Goal: Information Seeking & Learning: Learn about a topic

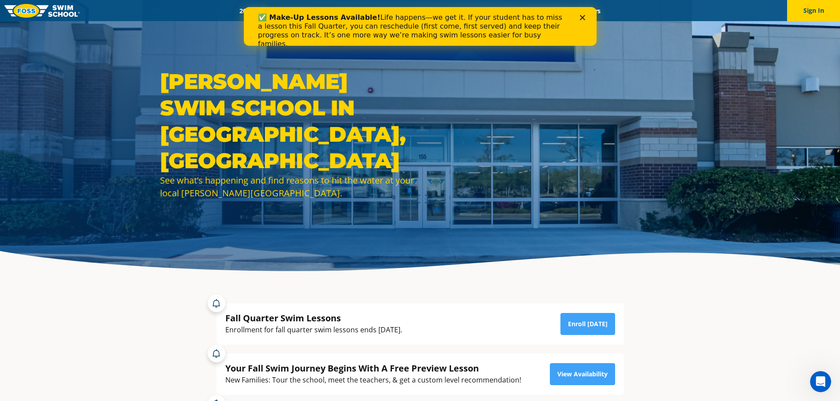
click at [26, 11] on img at bounding box center [41, 11] width 75 height 14
click at [585, 16] on div "Close" at bounding box center [583, 17] width 9 height 5
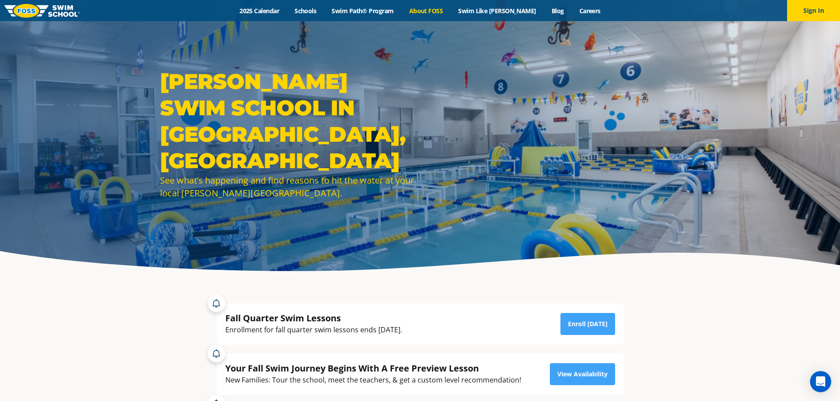
click at [445, 8] on link "About FOSS" at bounding box center [425, 11] width 49 height 8
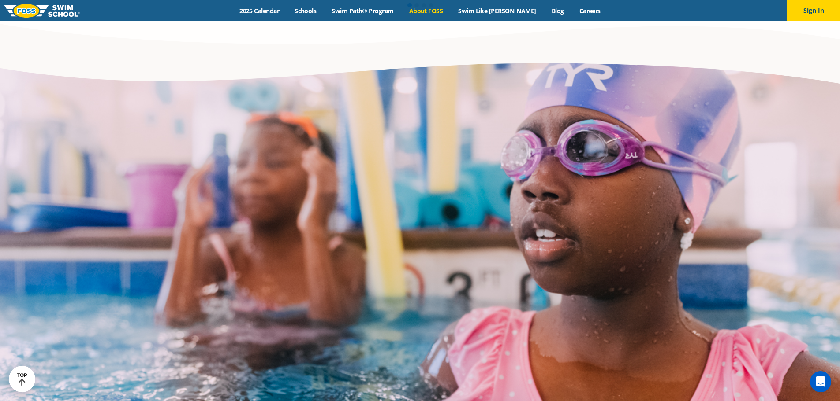
scroll to position [1699, 0]
